Goal: Understand process/instructions

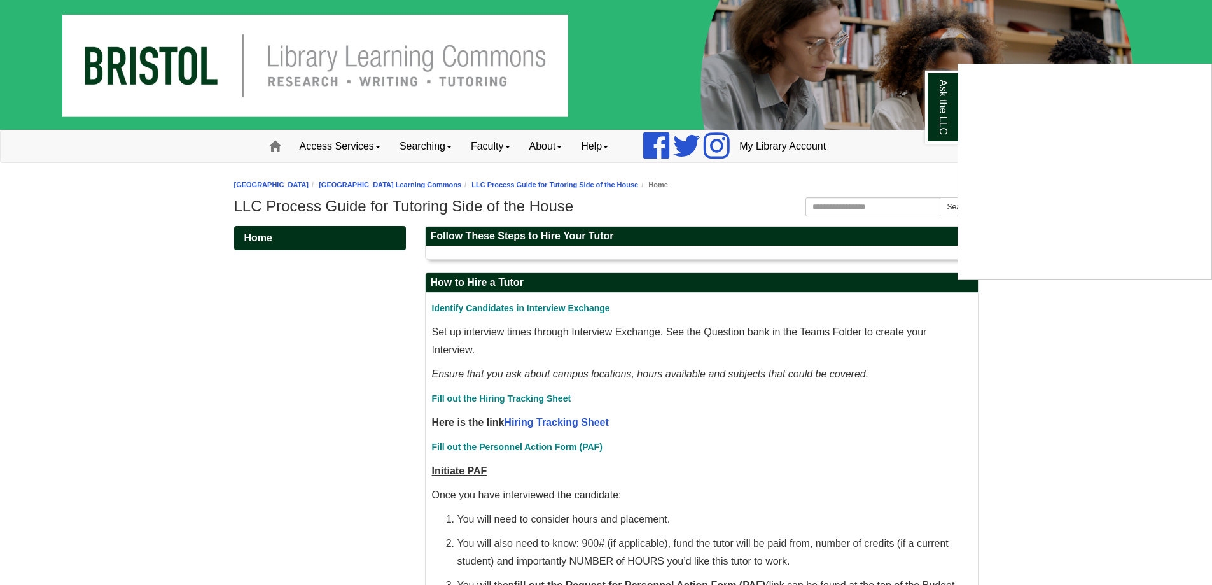
click at [548, 421] on div "Ask the LLC" at bounding box center [606, 292] width 1212 height 585
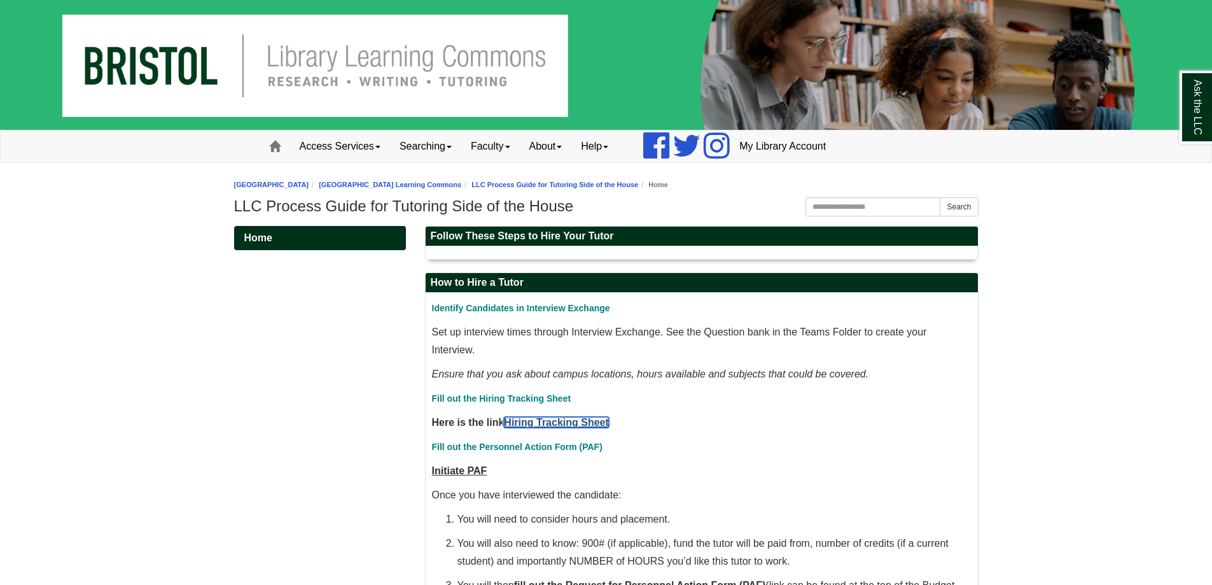
click at [563, 421] on link "Hiring Tracking Sheet" at bounding box center [556, 422] width 104 height 11
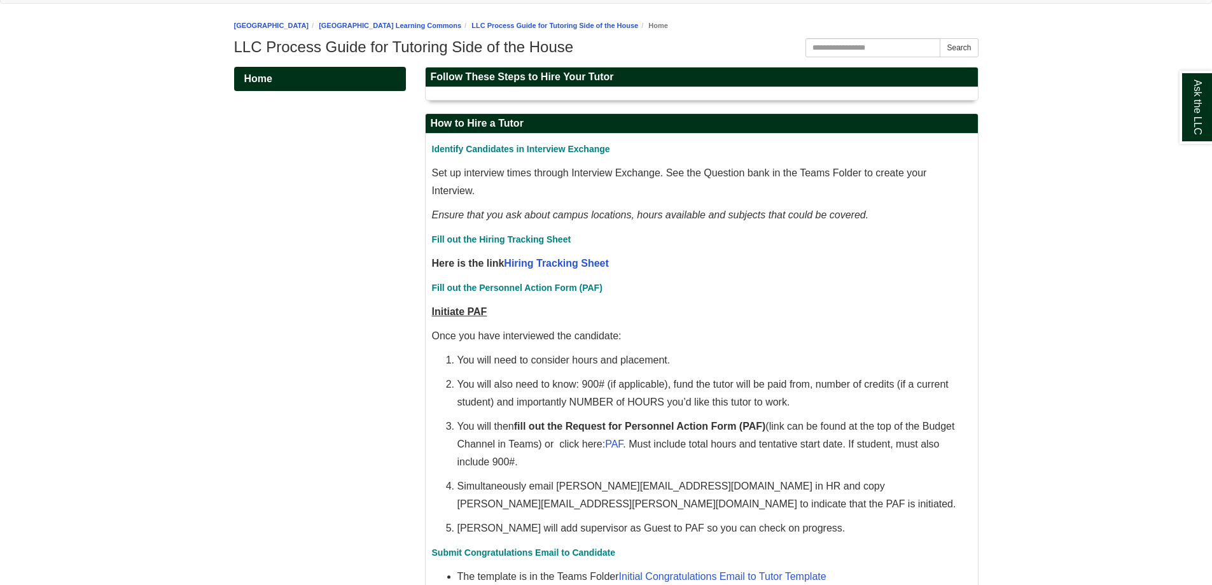
scroll to position [191, 0]
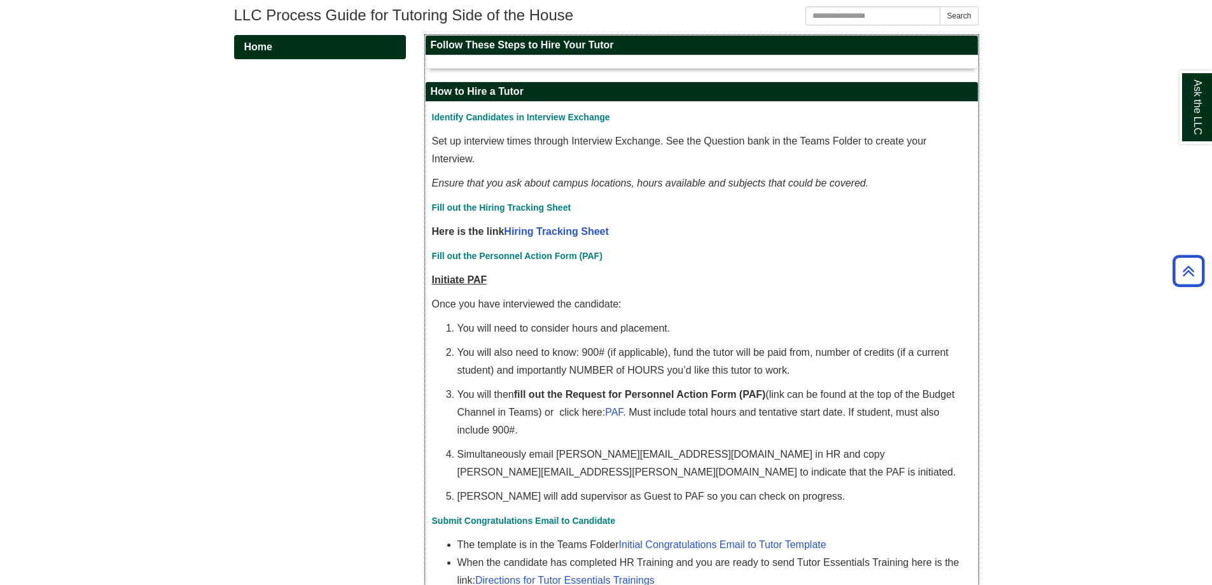
click at [572, 258] on span "Fill out the Personnel Action Form (PAF)" at bounding box center [517, 256] width 170 height 10
click at [520, 253] on span "Fill out the Personnel Action Form (PAF)" at bounding box center [517, 256] width 170 height 10
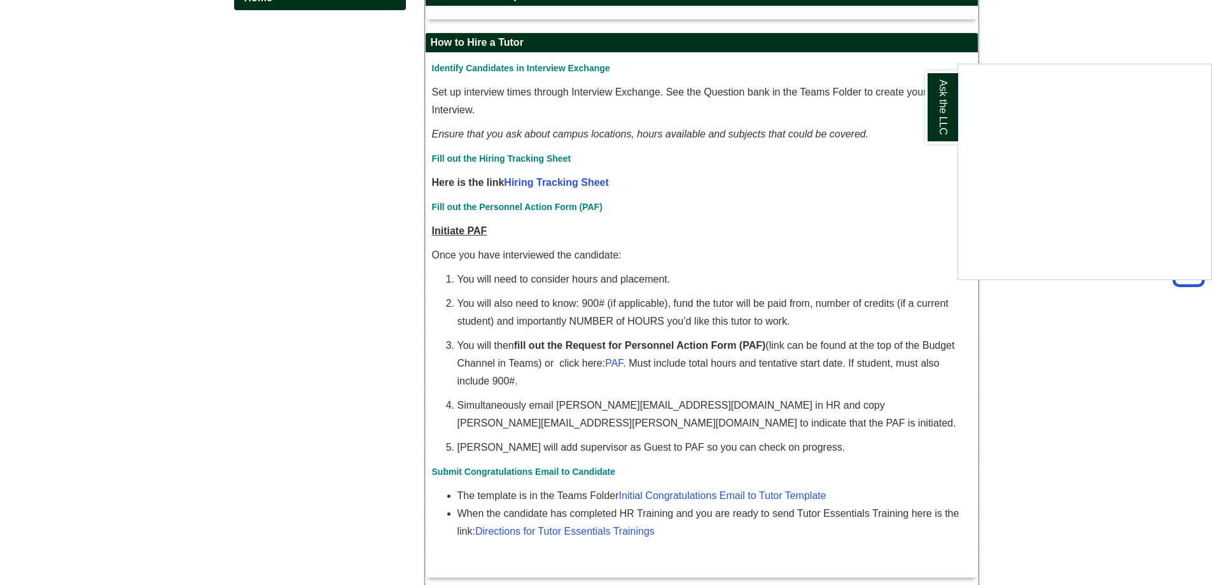
scroll to position [254, 0]
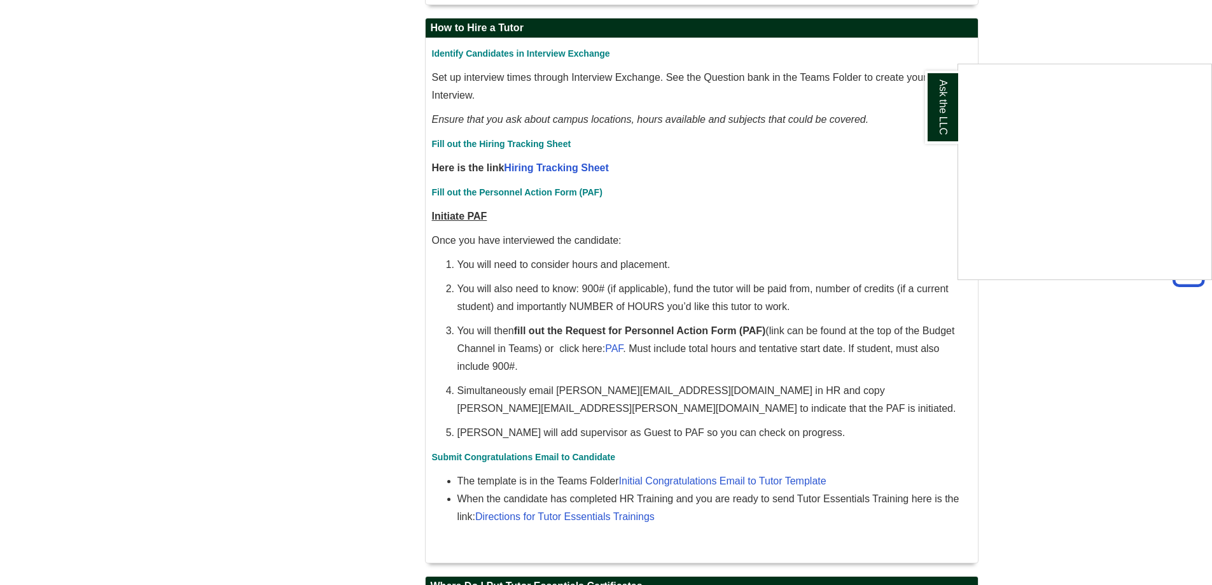
click at [639, 208] on div "Ask the LLC" at bounding box center [606, 292] width 1212 height 585
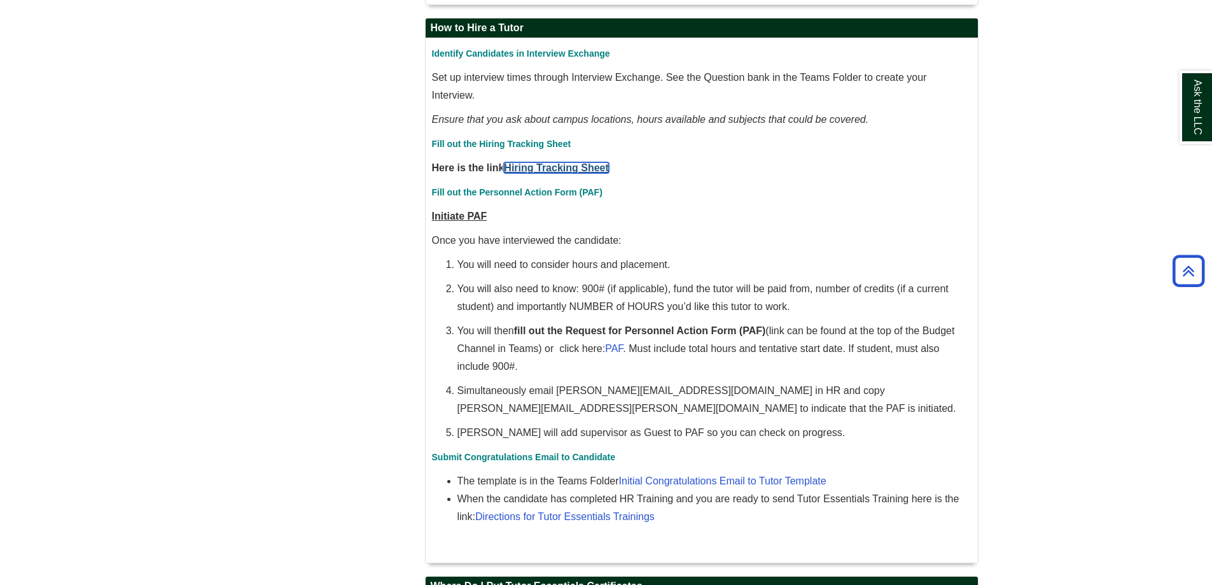
click at [548, 169] on link "Hiring Tracking Sheet" at bounding box center [556, 167] width 104 height 11
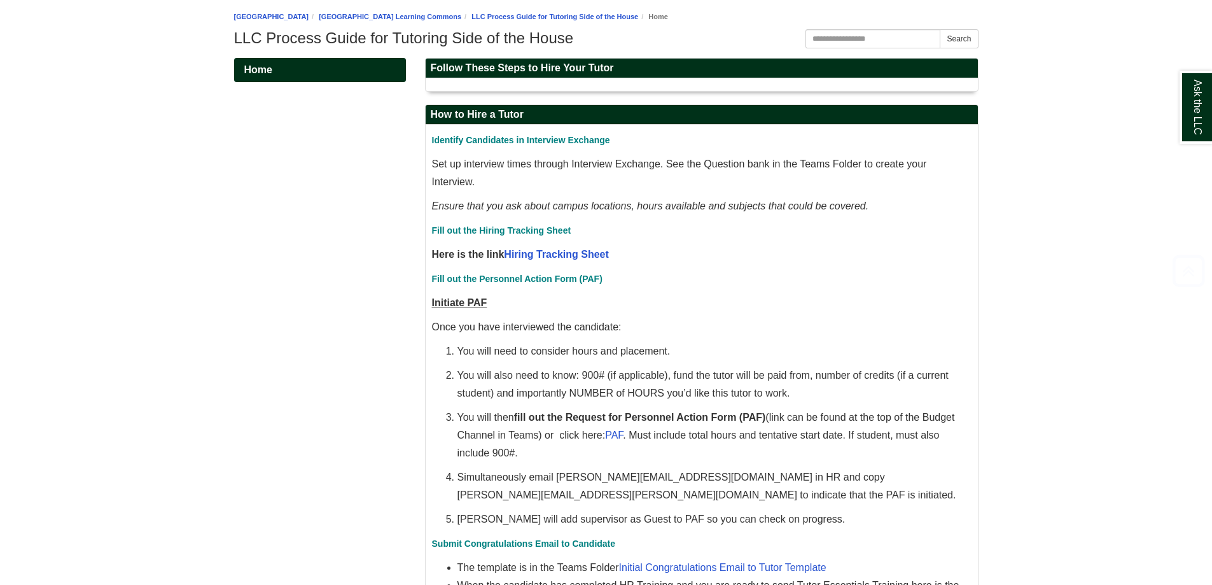
scroll to position [191, 0]
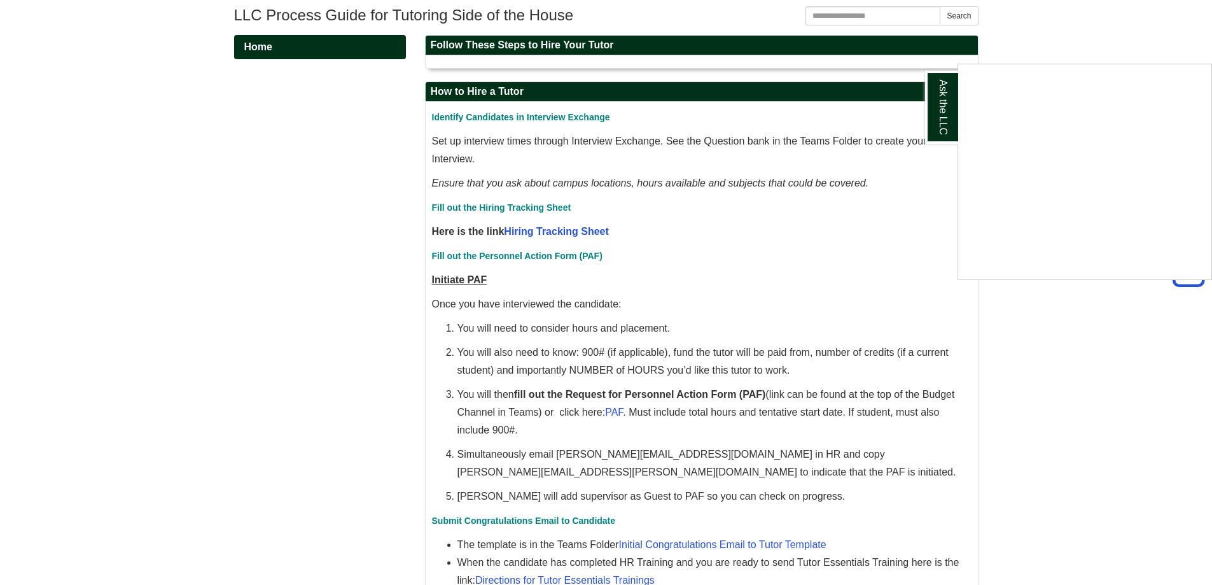
click at [613, 413] on div "Ask the LLC" at bounding box center [606, 292] width 1212 height 585
click at [618, 412] on link "PAF" at bounding box center [614, 411] width 18 height 11
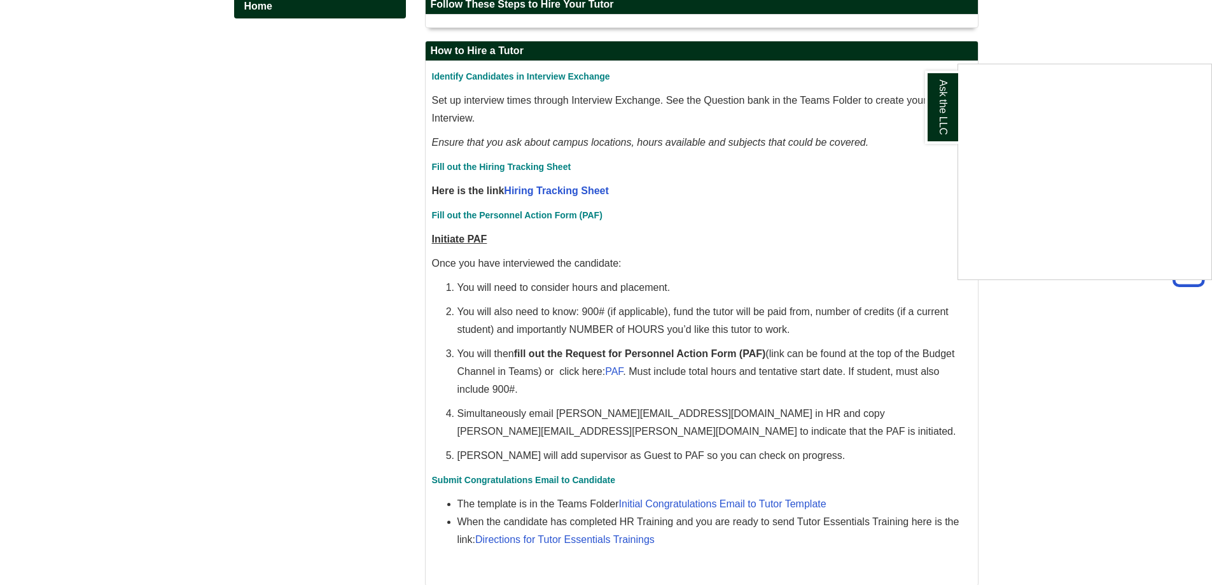
scroll to position [254, 0]
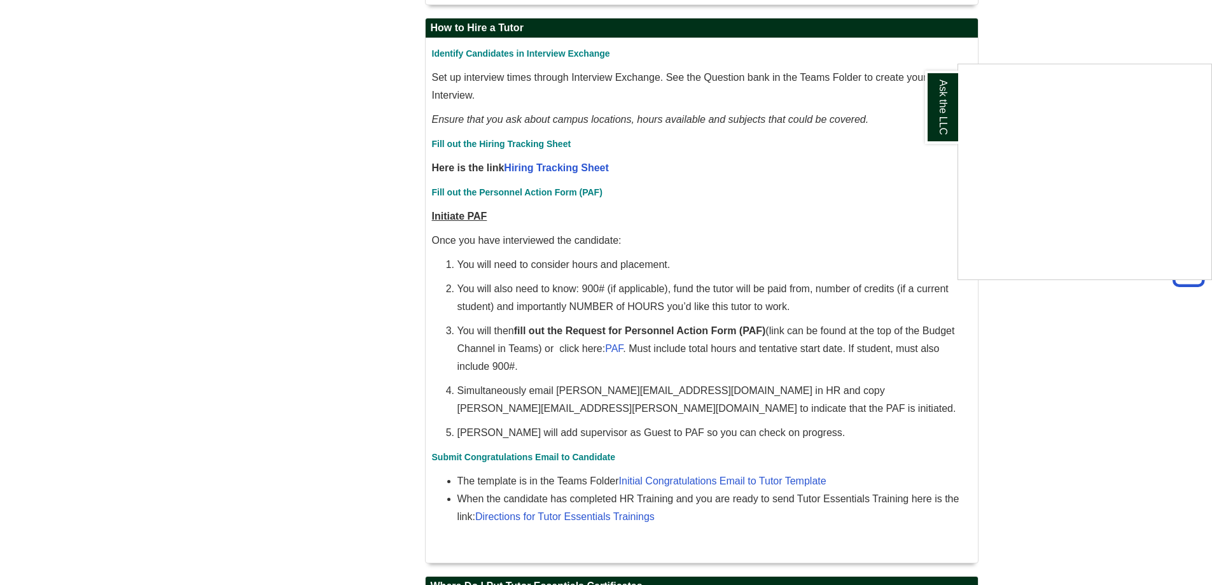
click at [617, 515] on div "Ask the LLC" at bounding box center [606, 292] width 1212 height 585
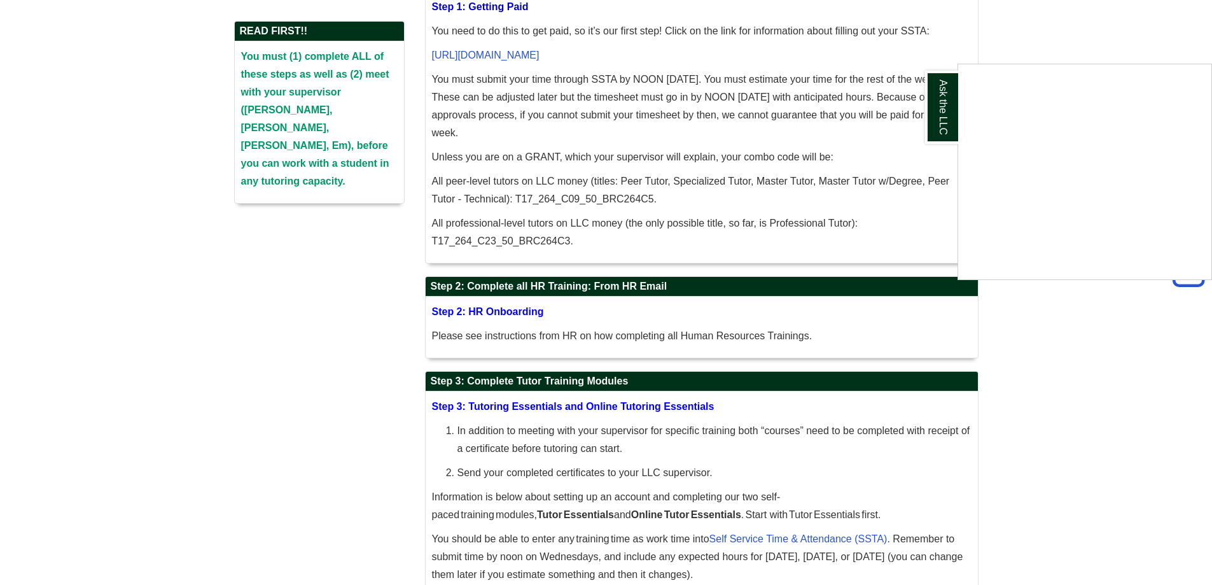
scroll to position [318, 0]
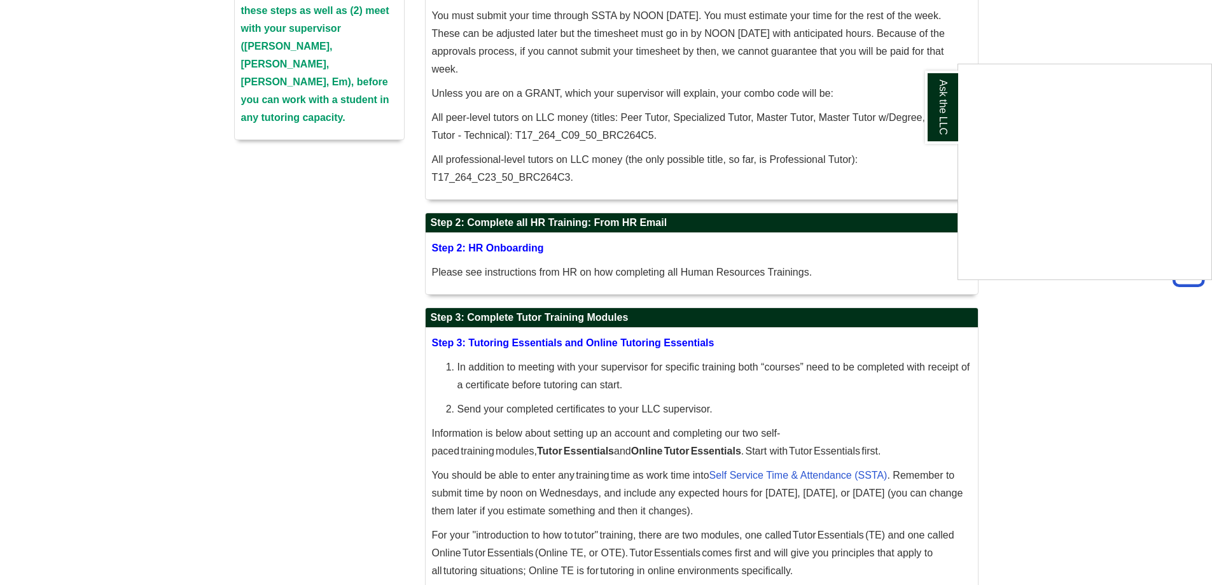
click at [487, 249] on div "Ask the LLC" at bounding box center [606, 292] width 1212 height 585
click at [554, 257] on p "Step 2: HR Onboarding" at bounding box center [701, 248] width 539 height 18
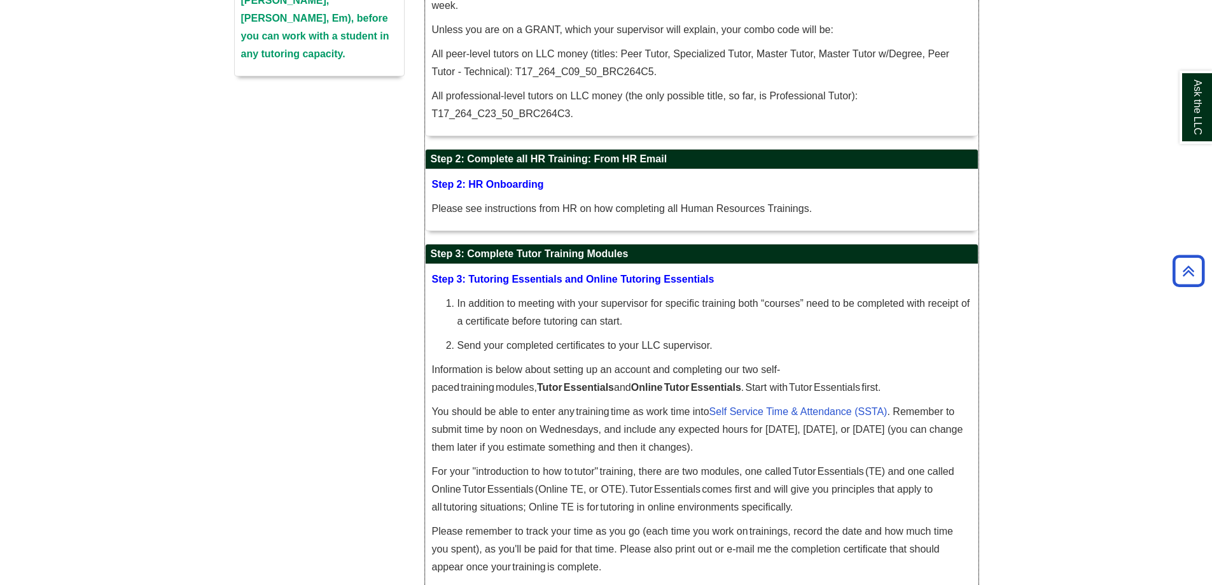
click at [536, 283] on span "Step 3: Tutoring Essentials and Online Tutoring Essentials" at bounding box center [573, 279] width 282 height 11
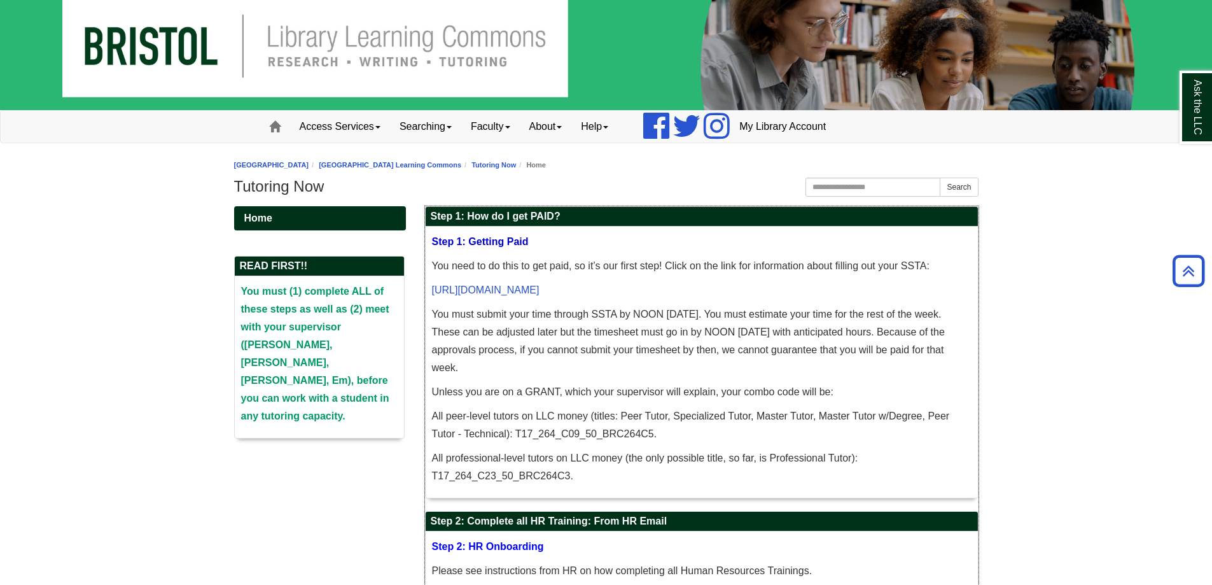
scroll to position [0, 0]
